Goal: Check status: Check status

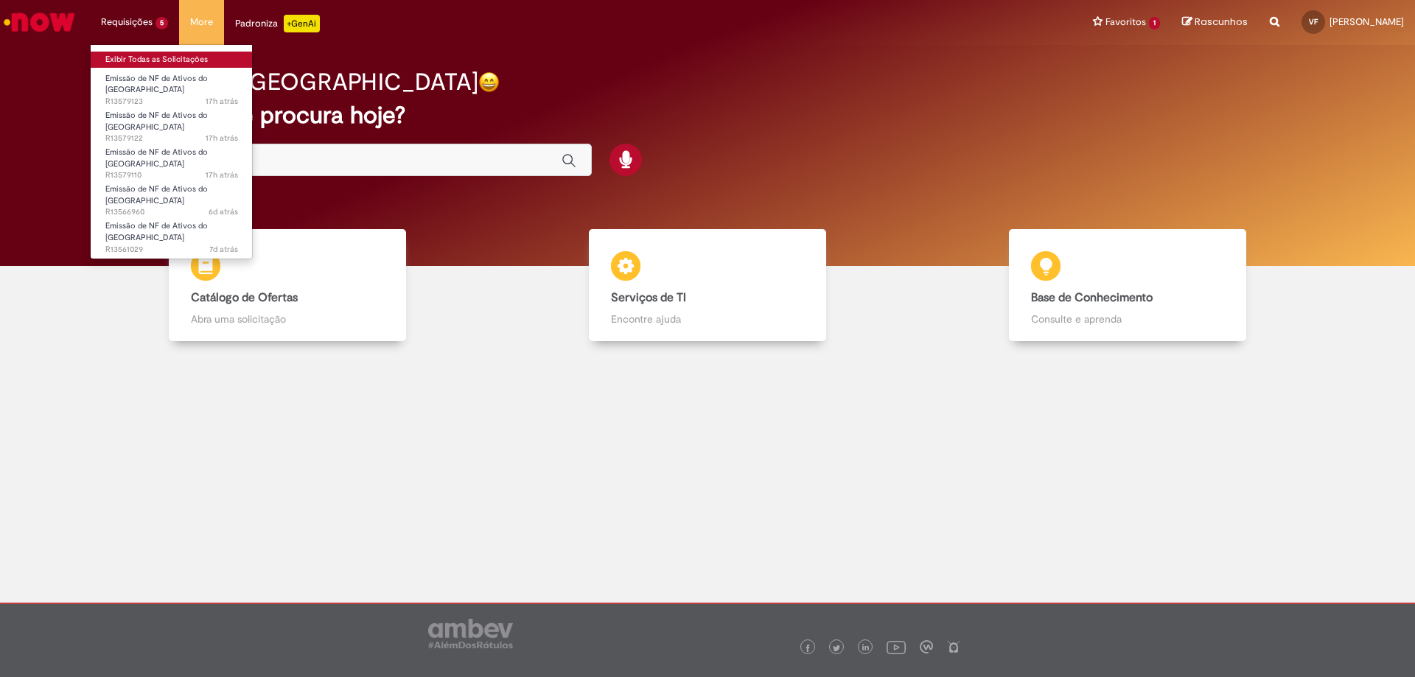
click at [161, 55] on link "Exibir Todas as Solicitações" at bounding box center [172, 60] width 162 height 16
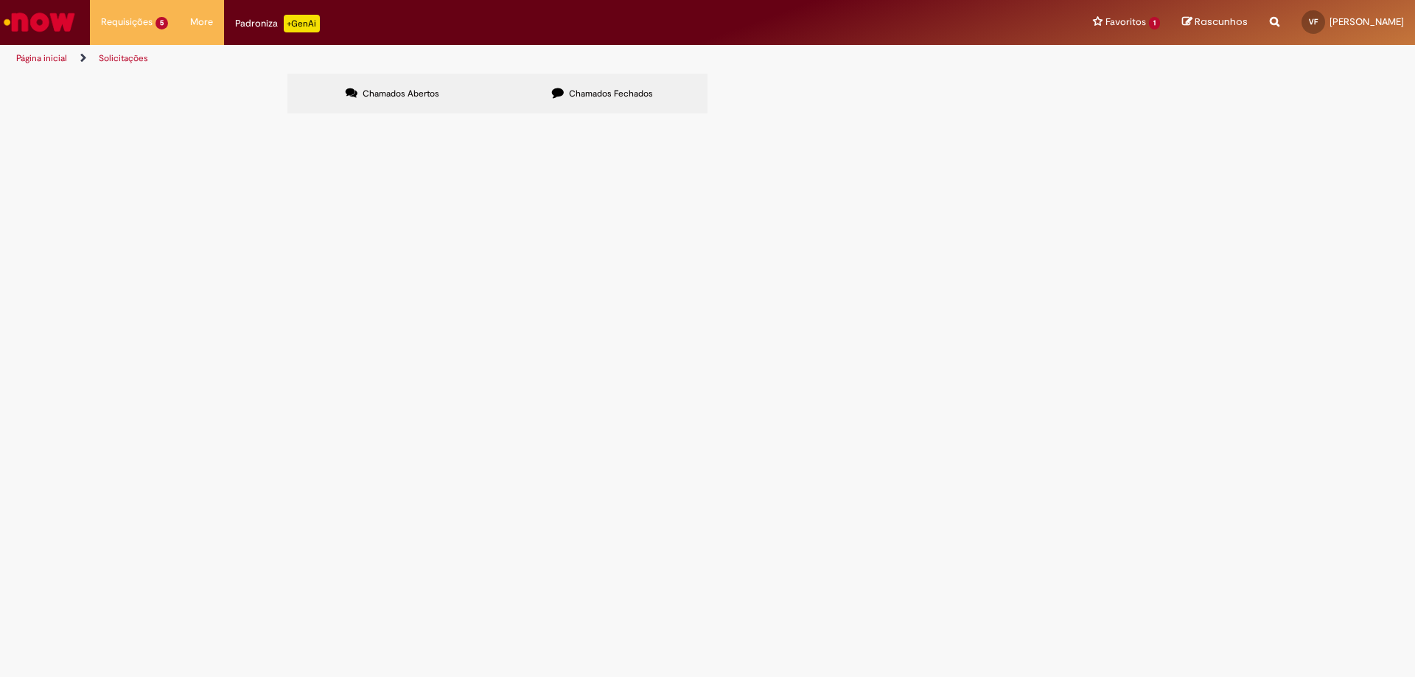
click at [587, 86] on label "Chamados Fechados" at bounding box center [603, 94] width 210 height 40
click at [0, 0] on icon at bounding box center [0, 0] width 0 height 0
click at [0, 0] on link at bounding box center [0, 0] width 0 height 0
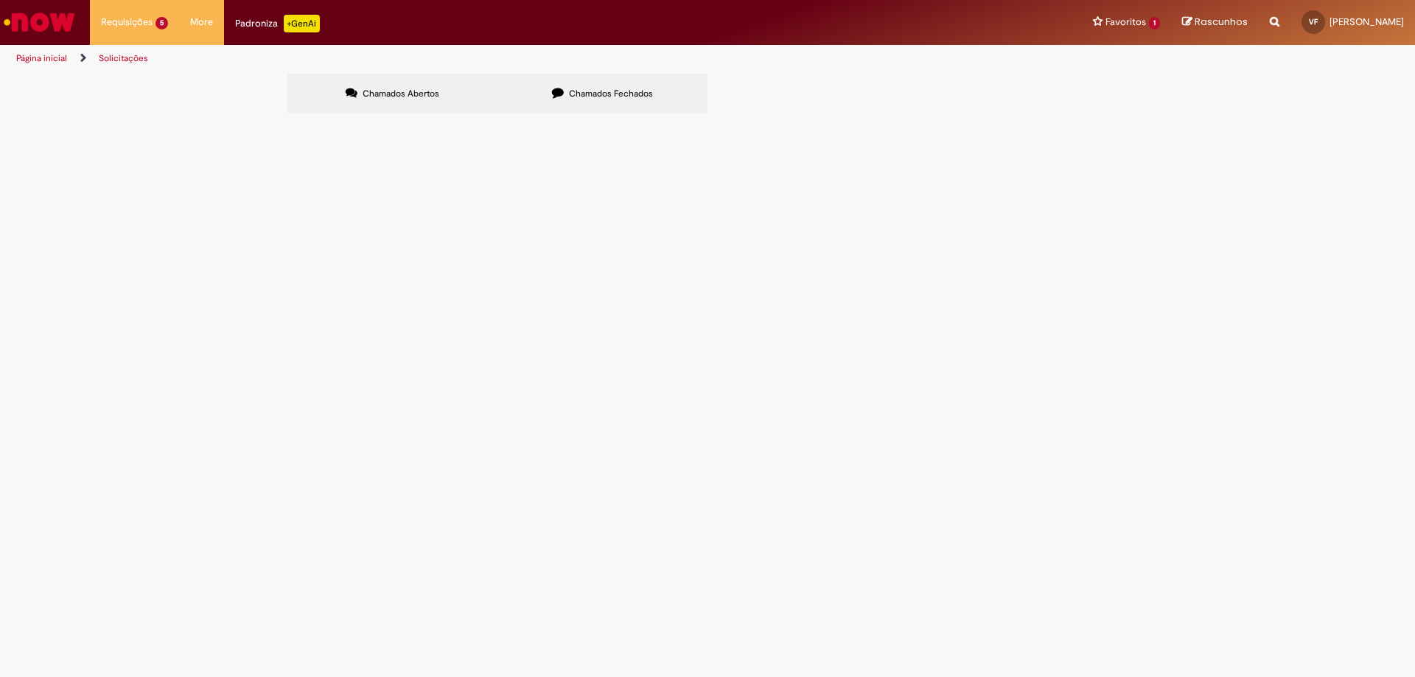
scroll to position [93, 0]
click at [0, 0] on link at bounding box center [0, 0] width 0 height 0
click at [0, 0] on span "R13551133" at bounding box center [0, 0] width 0 height 0
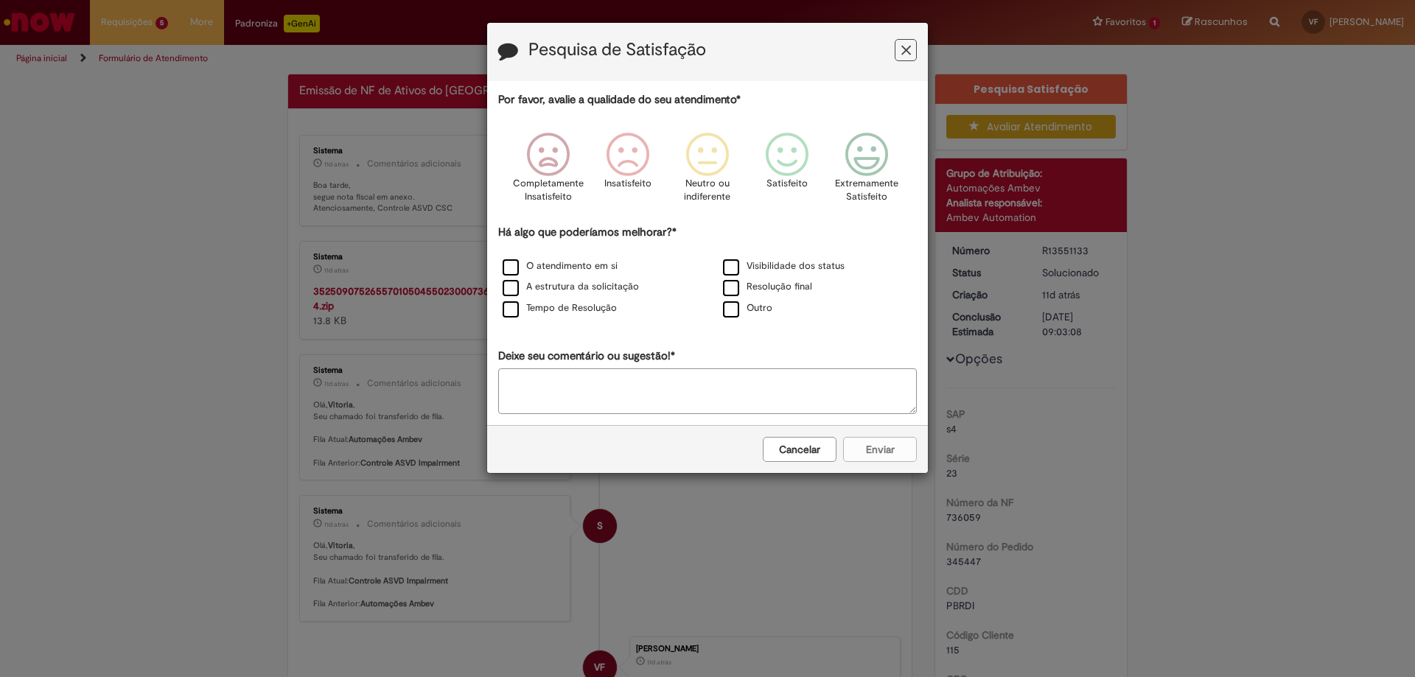
click at [902, 52] on icon "Feedback" at bounding box center [906, 50] width 10 height 15
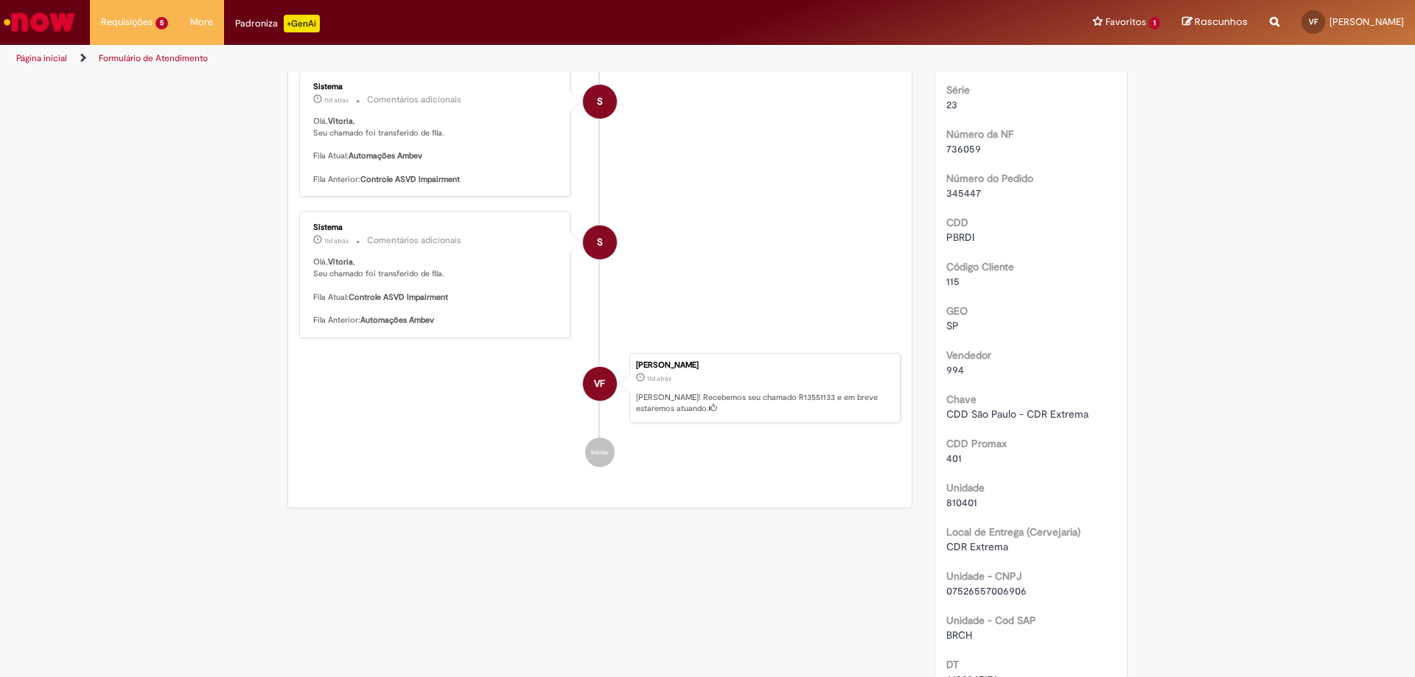
scroll to position [295, 0]
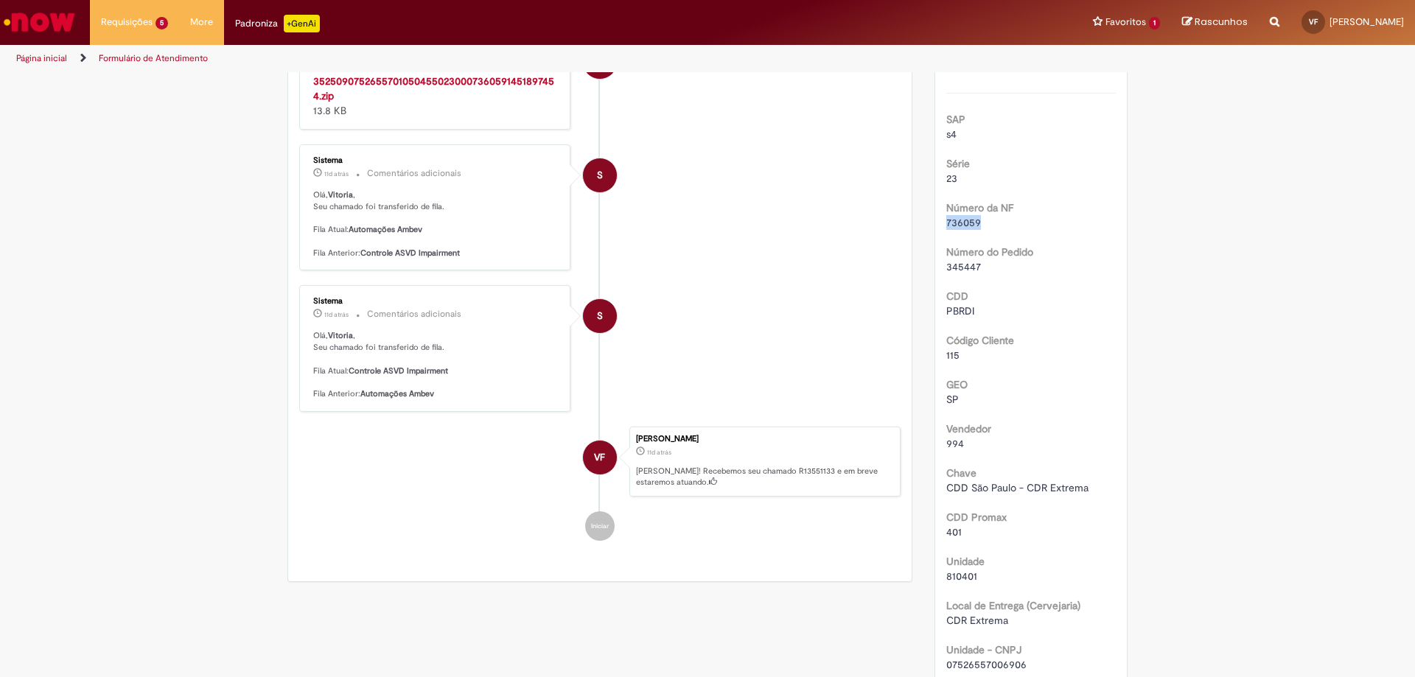
drag, startPoint x: 983, startPoint y: 221, endPoint x: 927, endPoint y: 217, distance: 56.1
click at [927, 217] on div "Pesquisa Satisfação Avaliar Atendimento Detalhes do tíquete Grupo de Atribuição…" at bounding box center [1032, 534] width 216 height 1511
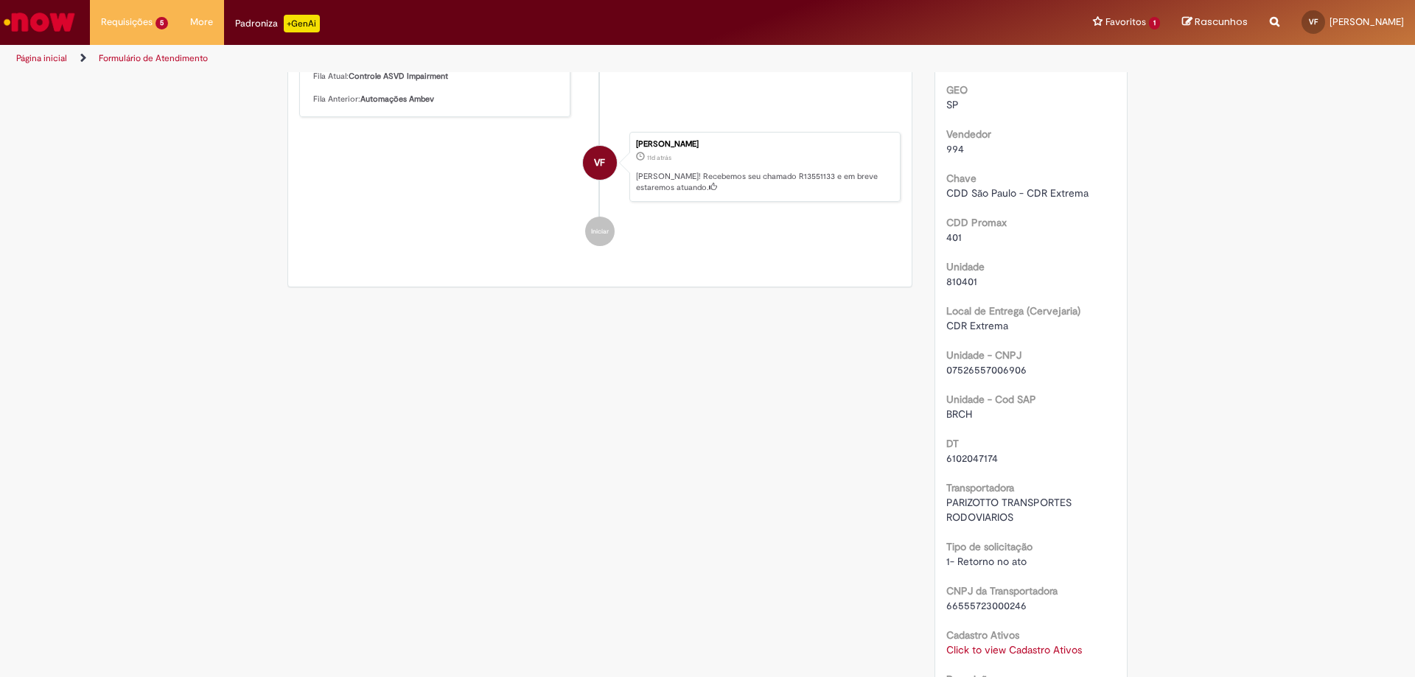
scroll to position [663, 0]
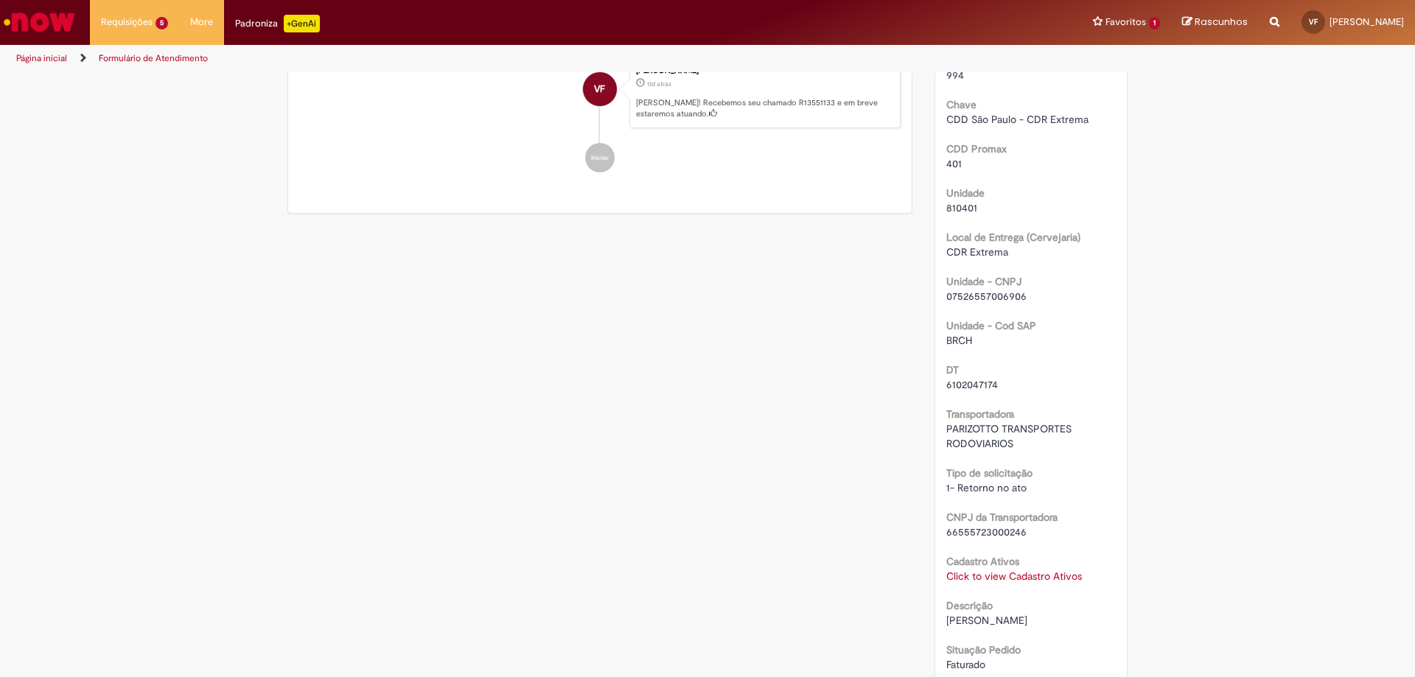
click at [1013, 577] on link "Click to view Cadastro Ativos" at bounding box center [1014, 576] width 136 height 13
click at [1074, 468] on span "×" at bounding box center [1076, 467] width 8 height 20
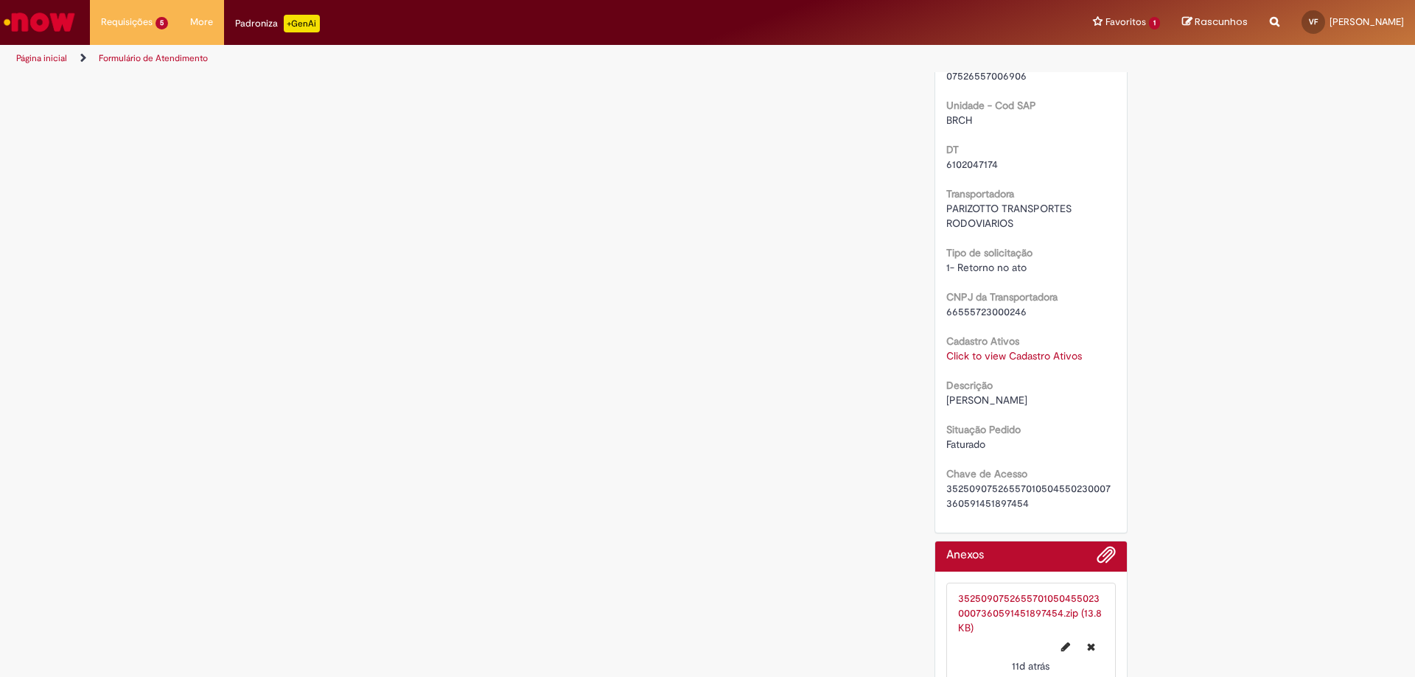
scroll to position [907, 0]
